Goal: Check status: Check status

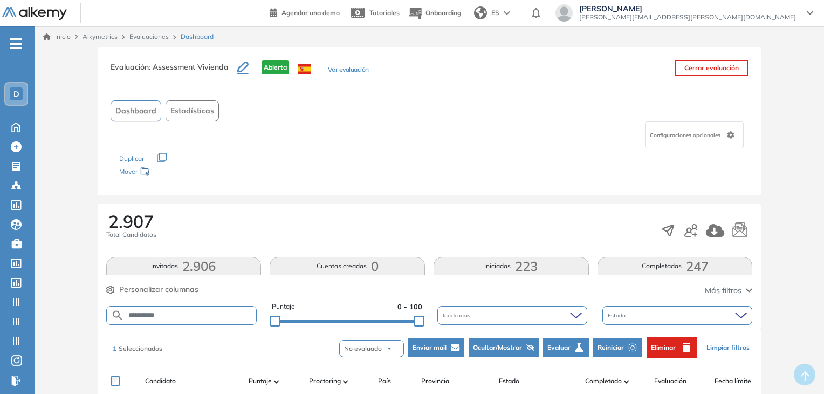
click at [155, 36] on link "Evaluaciones" at bounding box center [148, 36] width 39 height 8
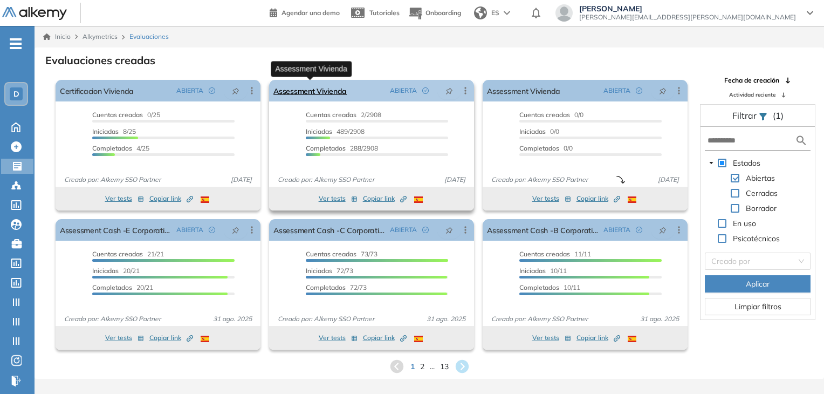
click at [317, 93] on link "Assessment Vivienda" at bounding box center [309, 91] width 73 height 22
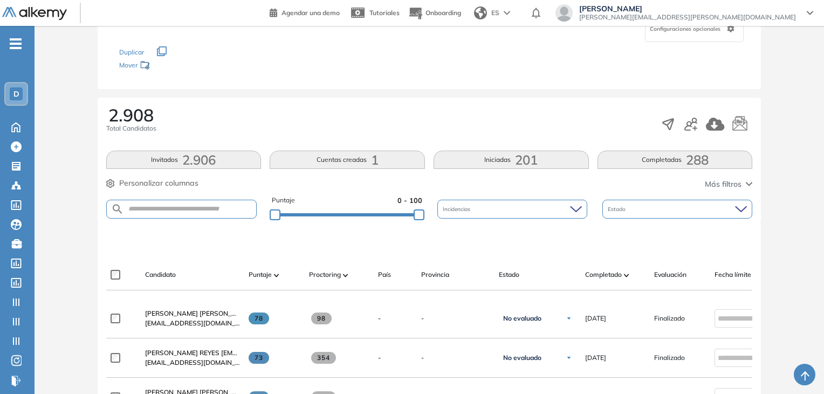
scroll to position [108, 0]
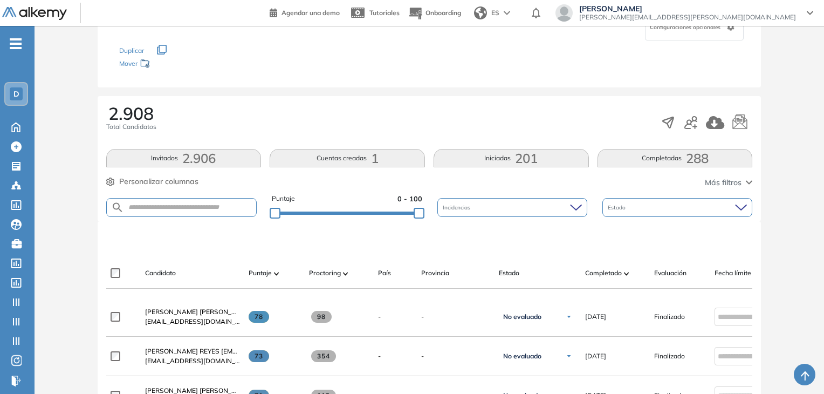
click at [514, 155] on button "Iniciadas 201" at bounding box center [510, 158] width 155 height 18
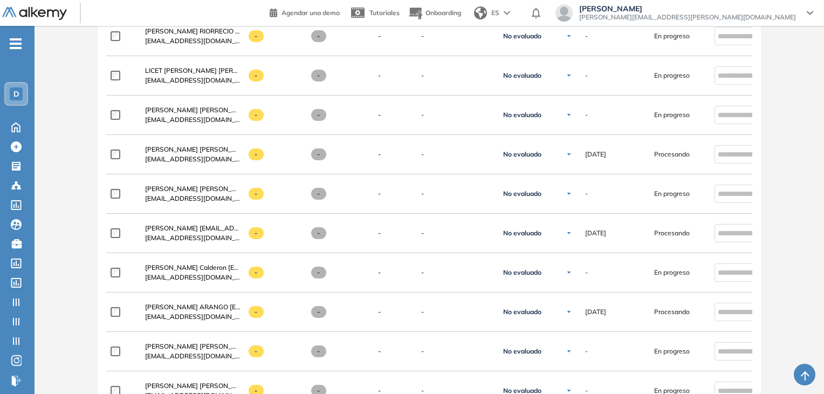
scroll to position [0, 0]
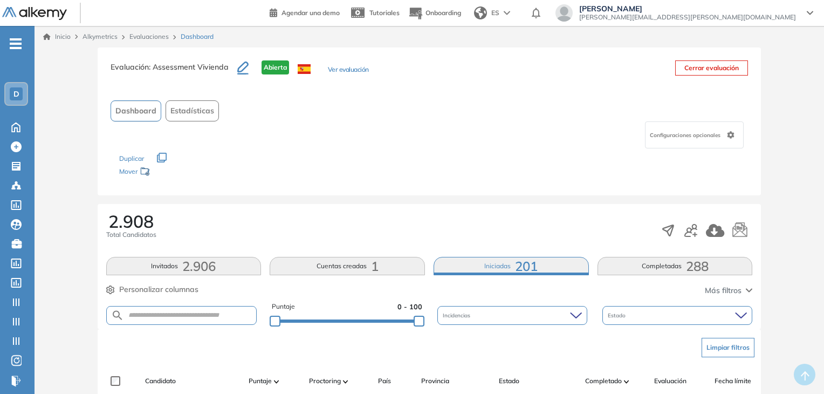
click at [677, 268] on button "Completadas 288" at bounding box center [674, 266] width 155 height 18
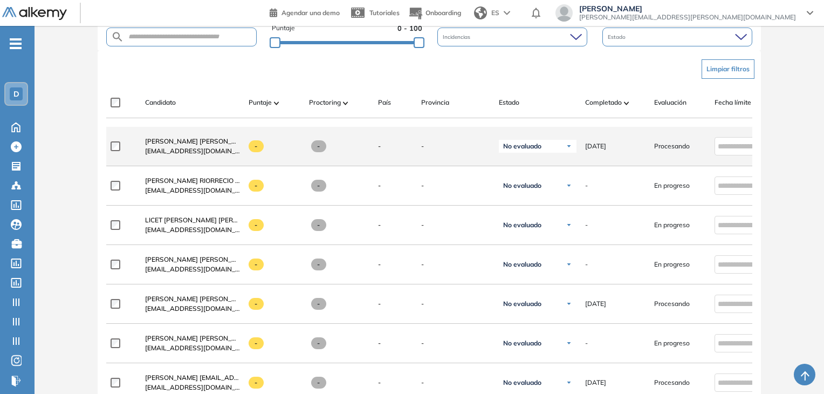
scroll to position [216, 0]
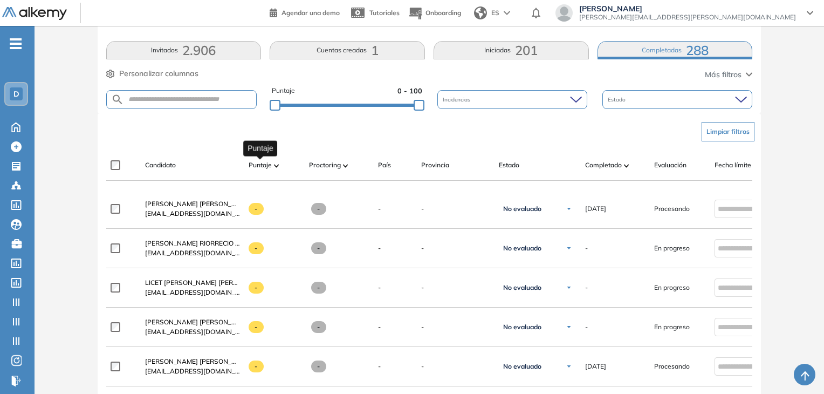
click at [268, 163] on span "Puntaje" at bounding box center [260, 165] width 23 height 10
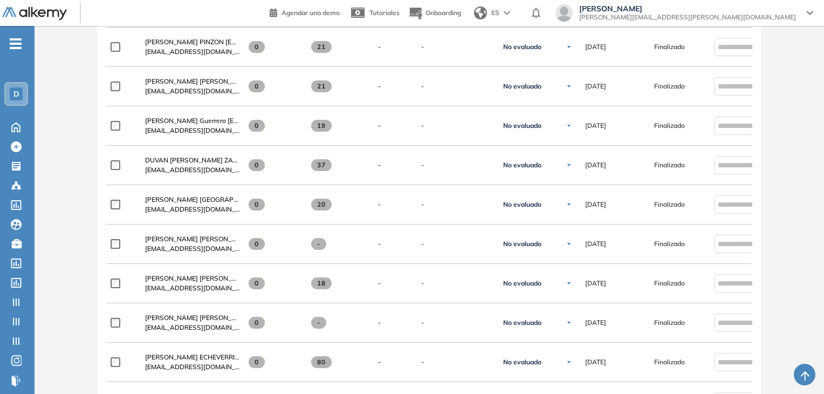
scroll to position [11250, 0]
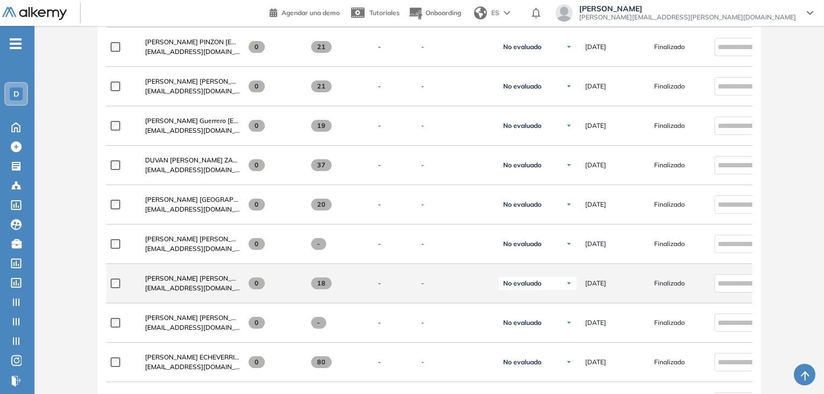
scroll to position [11465, 0]
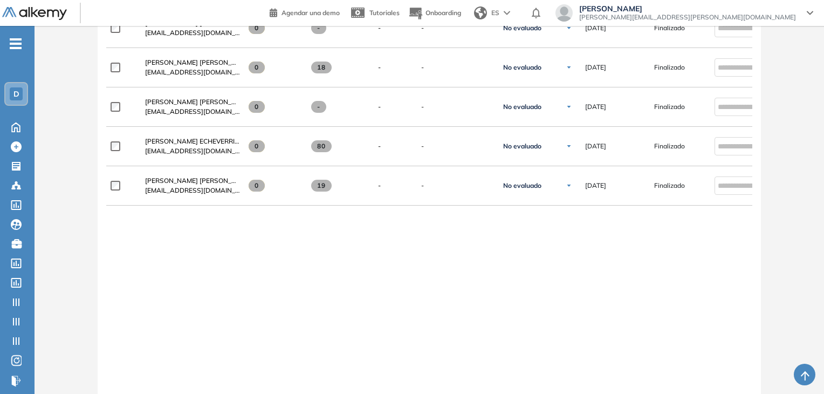
drag, startPoint x: 295, startPoint y: 326, endPoint x: 267, endPoint y: 311, distance: 32.3
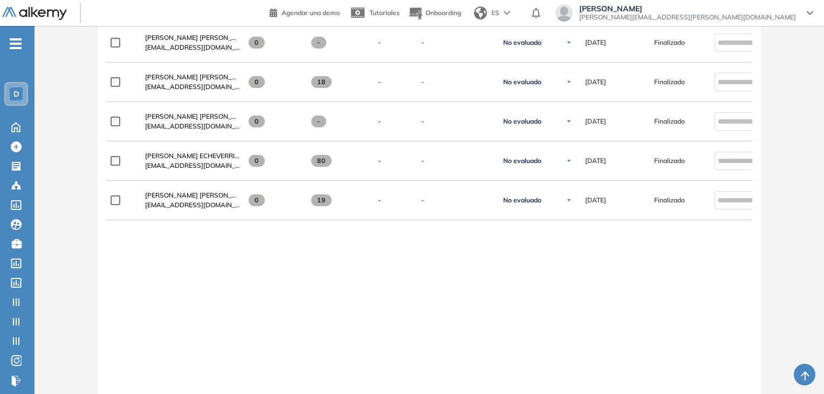
drag, startPoint x: 238, startPoint y: 227, endPoint x: 246, endPoint y: 231, distance: 8.9
